Goal: Task Accomplishment & Management: Manage account settings

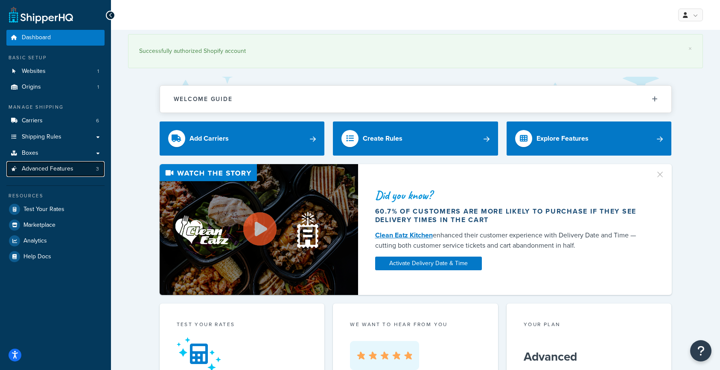
click at [58, 168] on span "Advanced Features" at bounding box center [48, 168] width 52 height 7
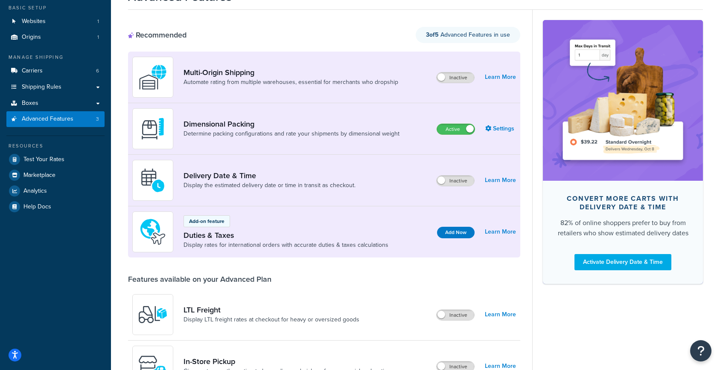
scroll to position [6, 0]
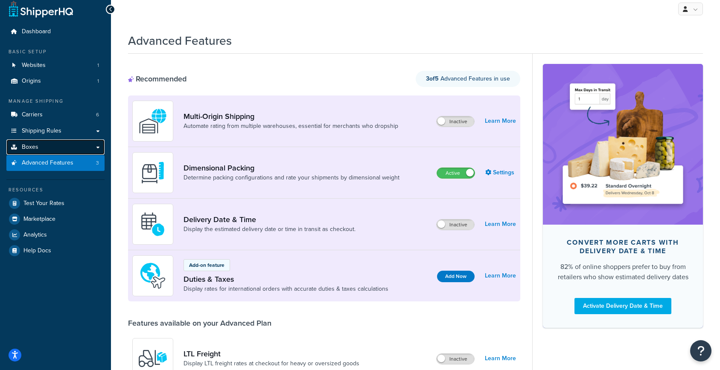
click at [52, 145] on link "Boxes" at bounding box center [55, 147] width 98 height 16
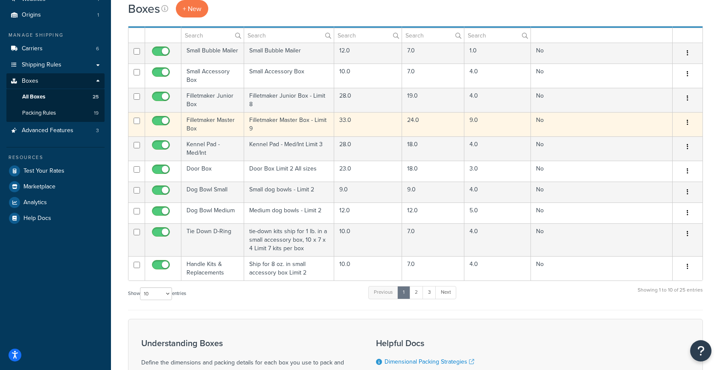
scroll to position [8, 0]
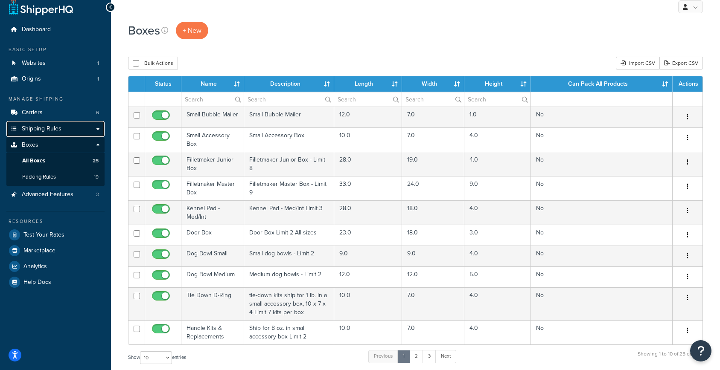
click at [46, 132] on span "Shipping Rules" at bounding box center [42, 128] width 40 height 7
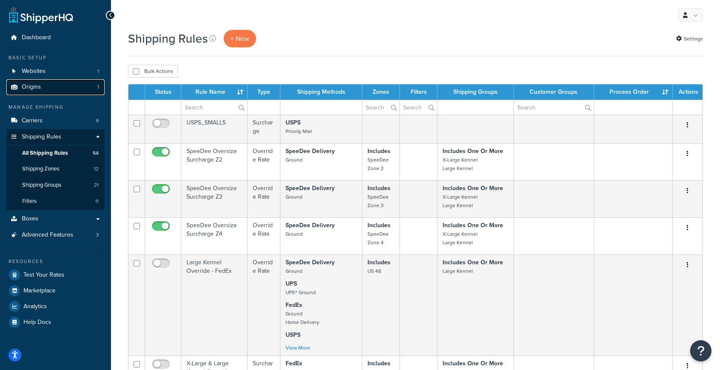
click at [49, 88] on link "Origins 1" at bounding box center [55, 87] width 98 height 16
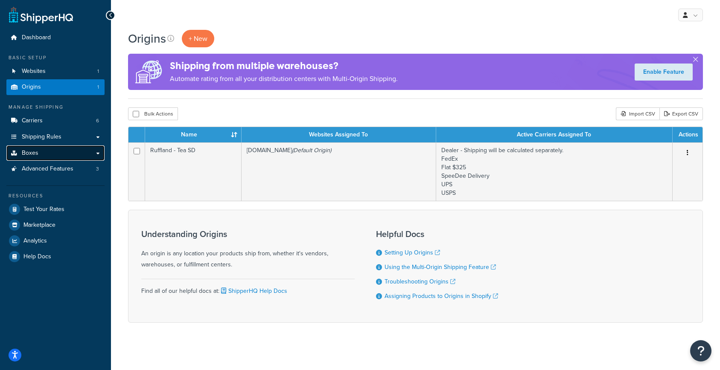
click at [62, 152] on link "Boxes" at bounding box center [55, 153] width 98 height 16
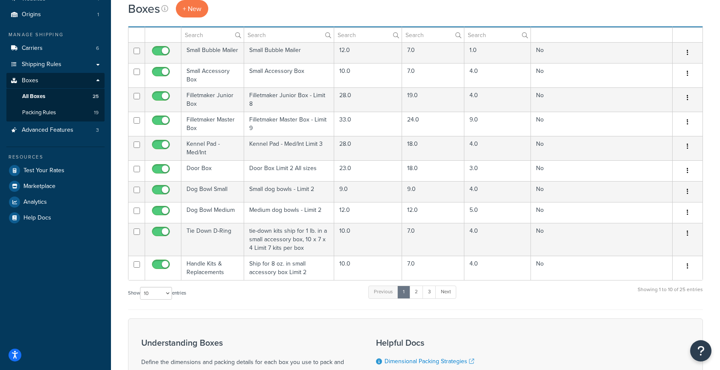
scroll to position [73, 0]
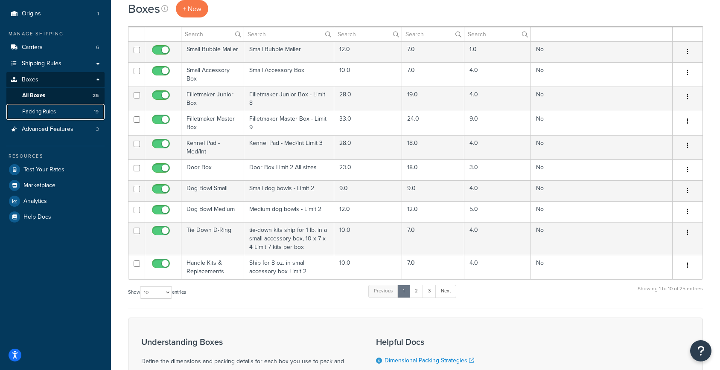
click at [55, 111] on span "Packing Rules" at bounding box center [39, 111] width 34 height 7
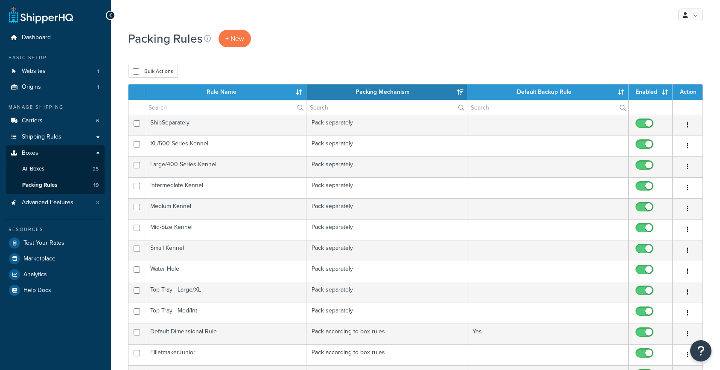
select select "15"
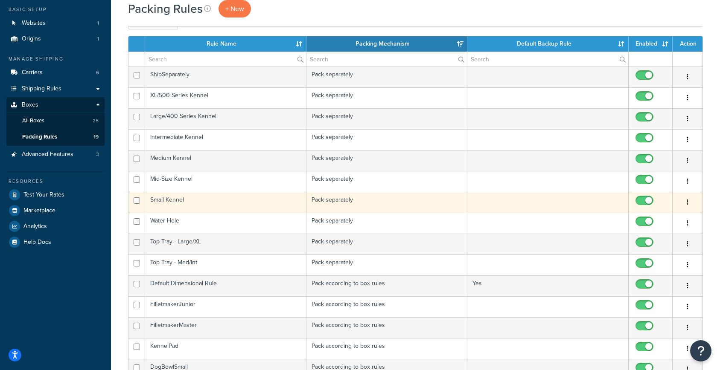
scroll to position [46, 0]
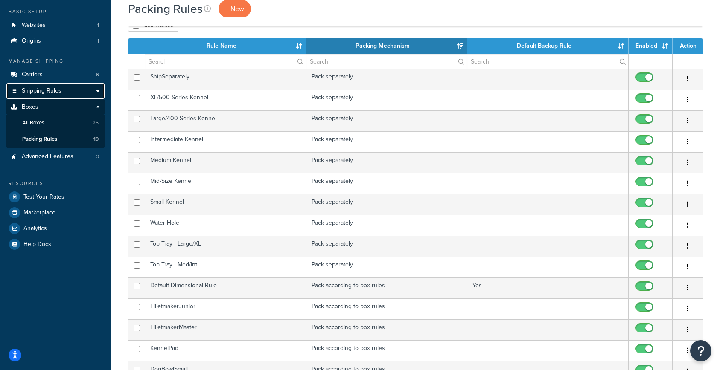
click at [53, 93] on span "Shipping Rules" at bounding box center [42, 90] width 40 height 7
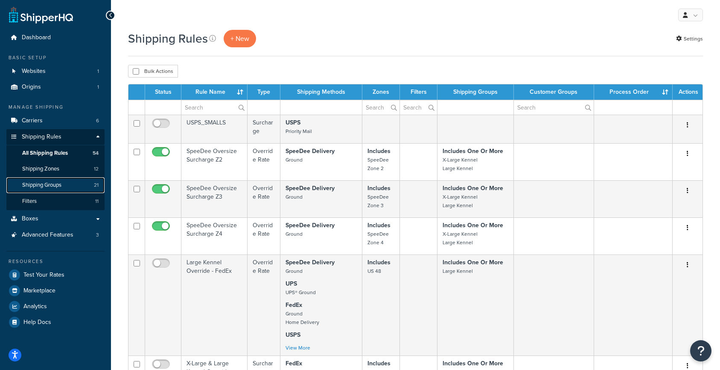
click at [70, 184] on link "Shipping Groups 21" at bounding box center [55, 185] width 98 height 16
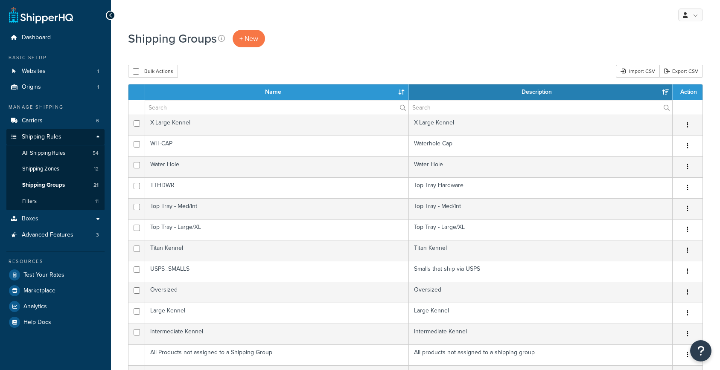
select select "15"
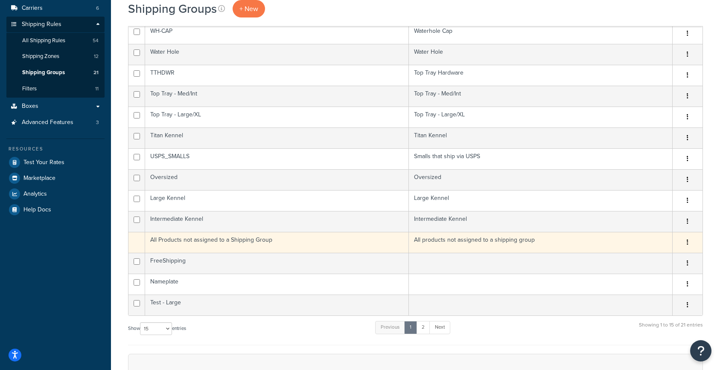
scroll to position [111, 0]
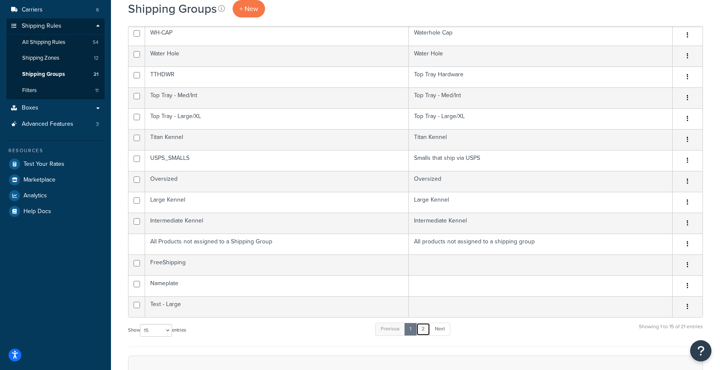
click at [426, 330] on link "2" at bounding box center [423, 329] width 14 height 13
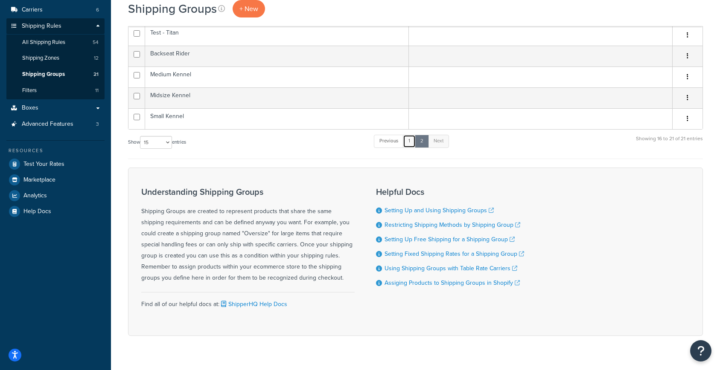
click at [415, 142] on link "1" at bounding box center [409, 141] width 13 height 13
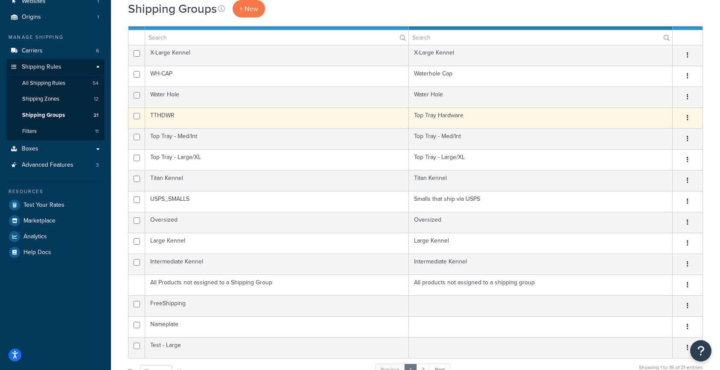
scroll to position [81, 0]
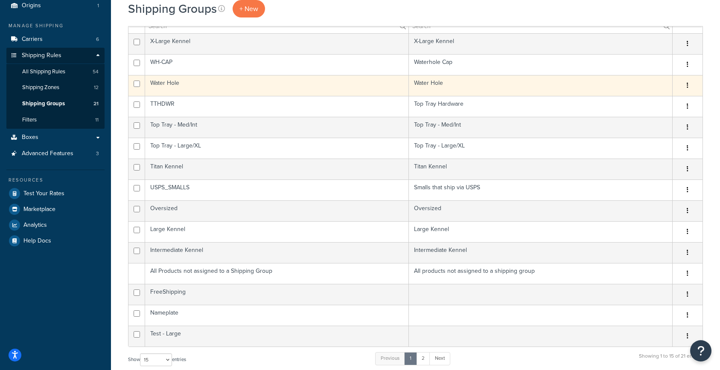
click at [688, 85] on icon "button" at bounding box center [687, 85] width 2 height 6
click at [665, 100] on link "Edit" at bounding box center [652, 102] width 67 height 17
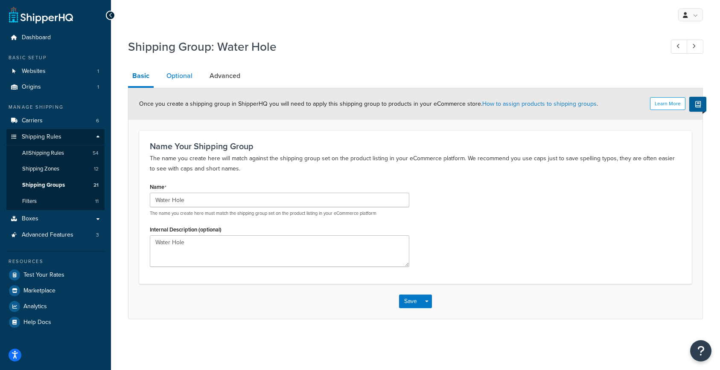
click at [181, 76] on link "Optional" at bounding box center [179, 76] width 35 height 20
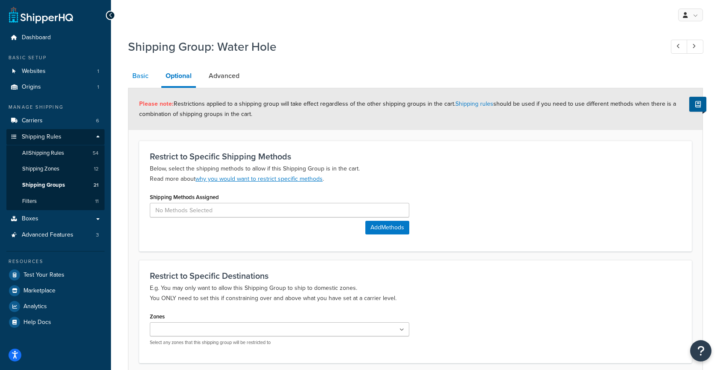
click at [148, 76] on link "Basic" at bounding box center [140, 76] width 25 height 20
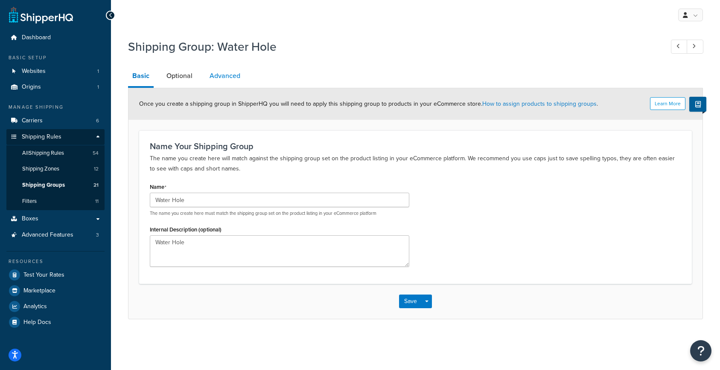
click at [225, 76] on link "Advanced" at bounding box center [224, 76] width 39 height 20
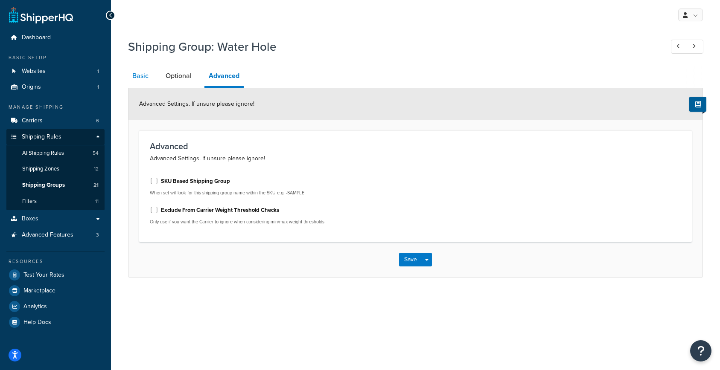
click at [150, 74] on link "Basic" at bounding box center [140, 76] width 25 height 20
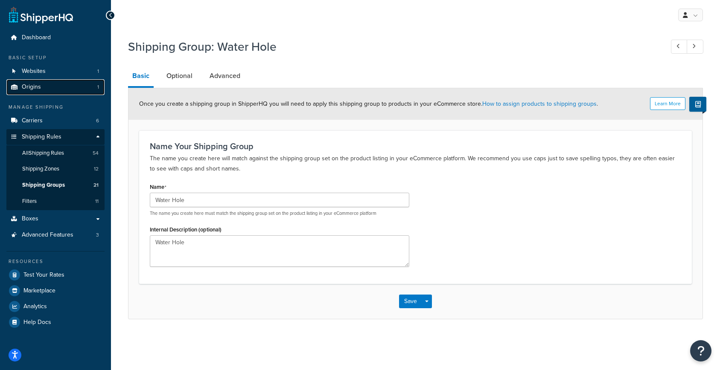
click at [67, 85] on link "Origins 1" at bounding box center [55, 87] width 98 height 16
